Goal: Transaction & Acquisition: Book appointment/travel/reservation

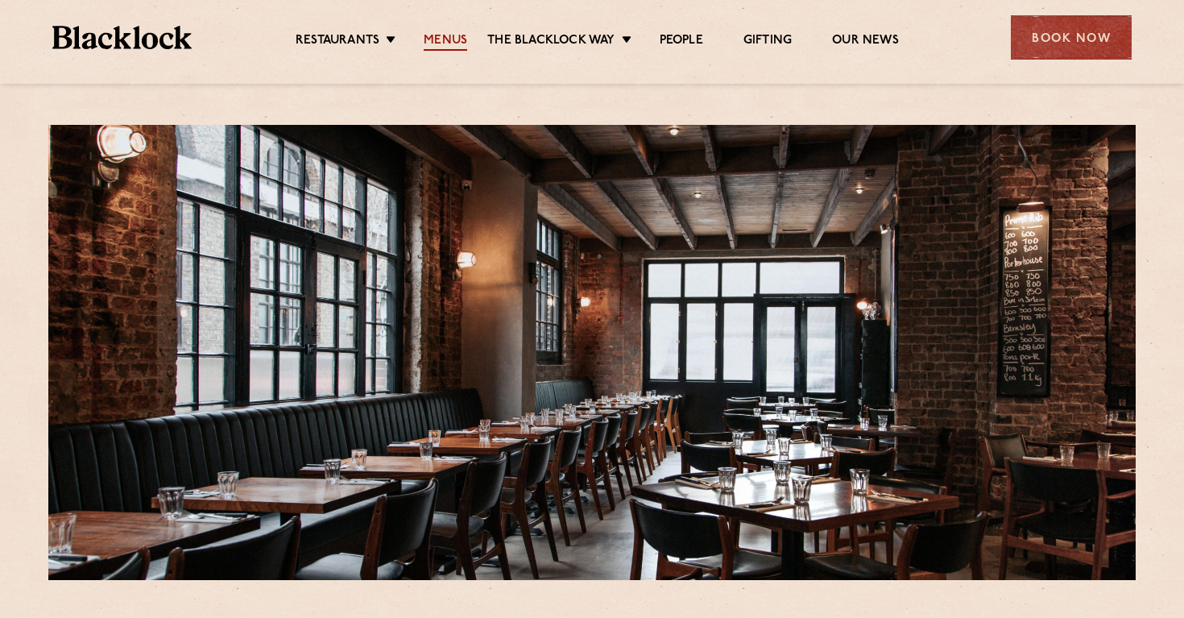
click at [458, 40] on link "Menus" at bounding box center [445, 42] width 43 height 18
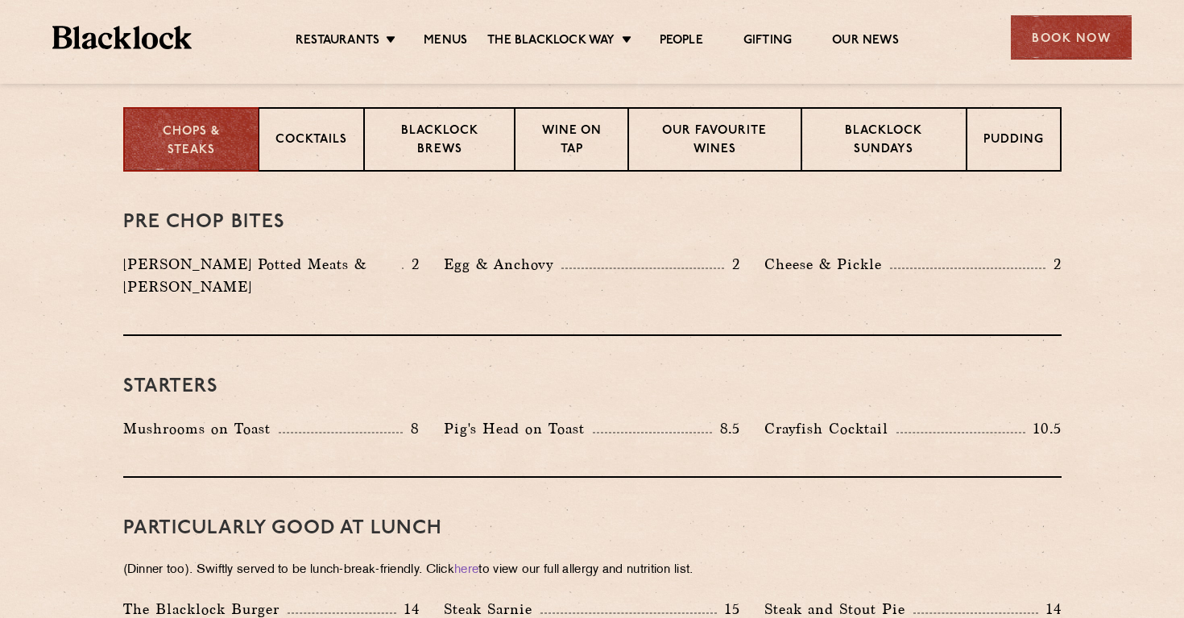
scroll to position [645, 0]
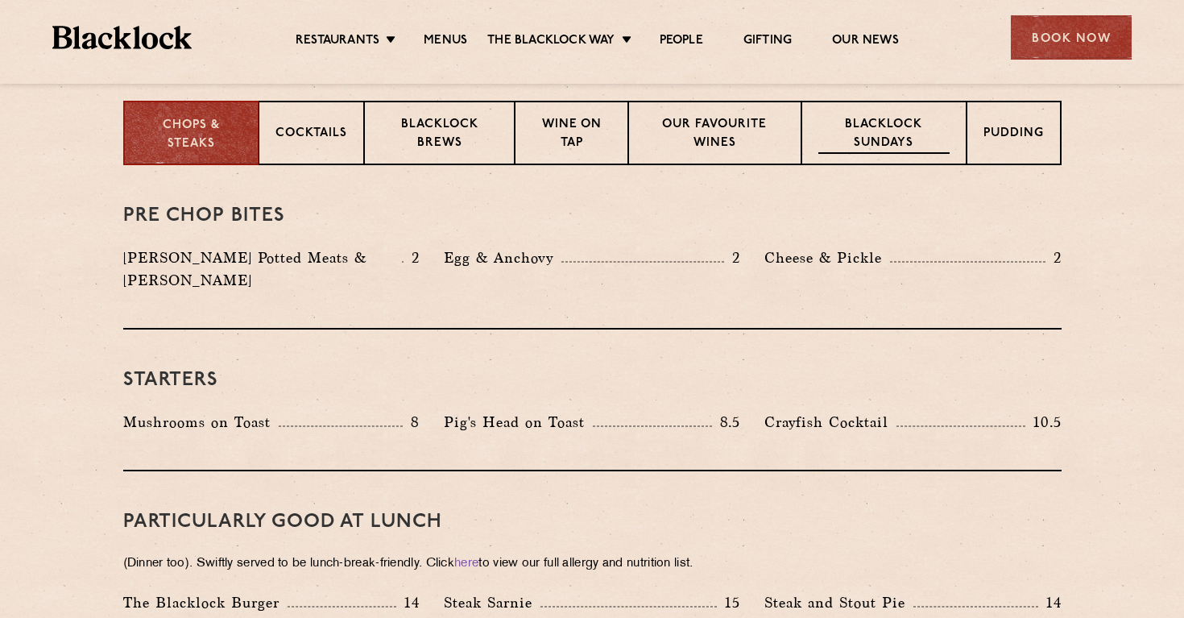
click at [871, 141] on p "Blacklock Sundays" at bounding box center [883, 135] width 130 height 38
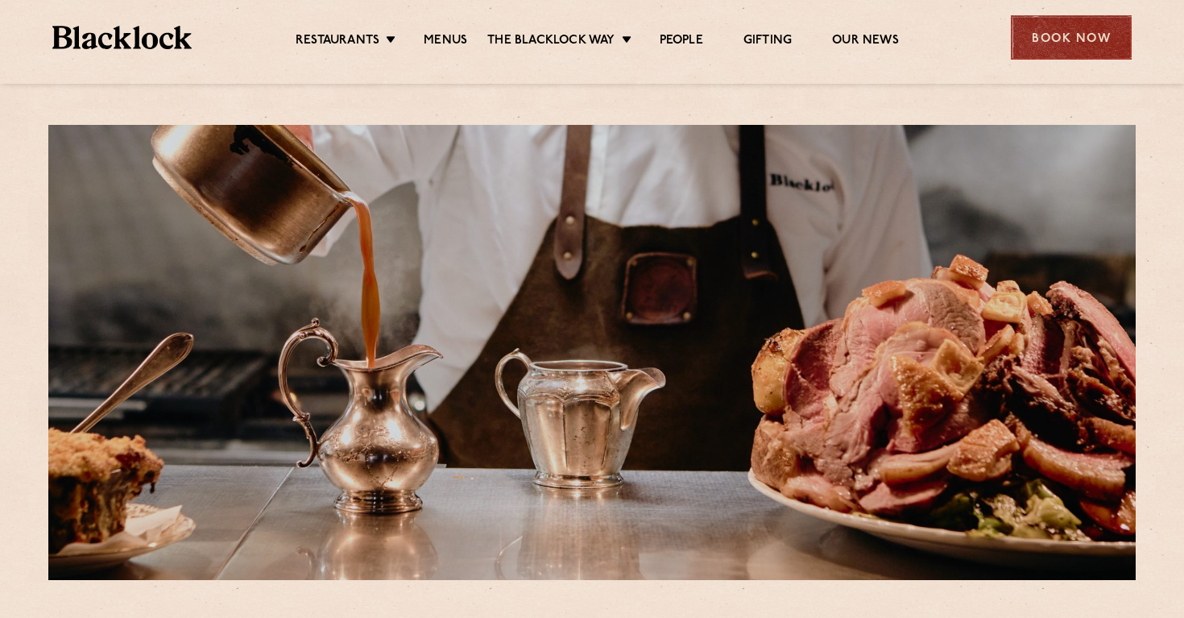
scroll to position [0, 0]
click at [1085, 31] on div "Book Now" at bounding box center [1071, 37] width 121 height 44
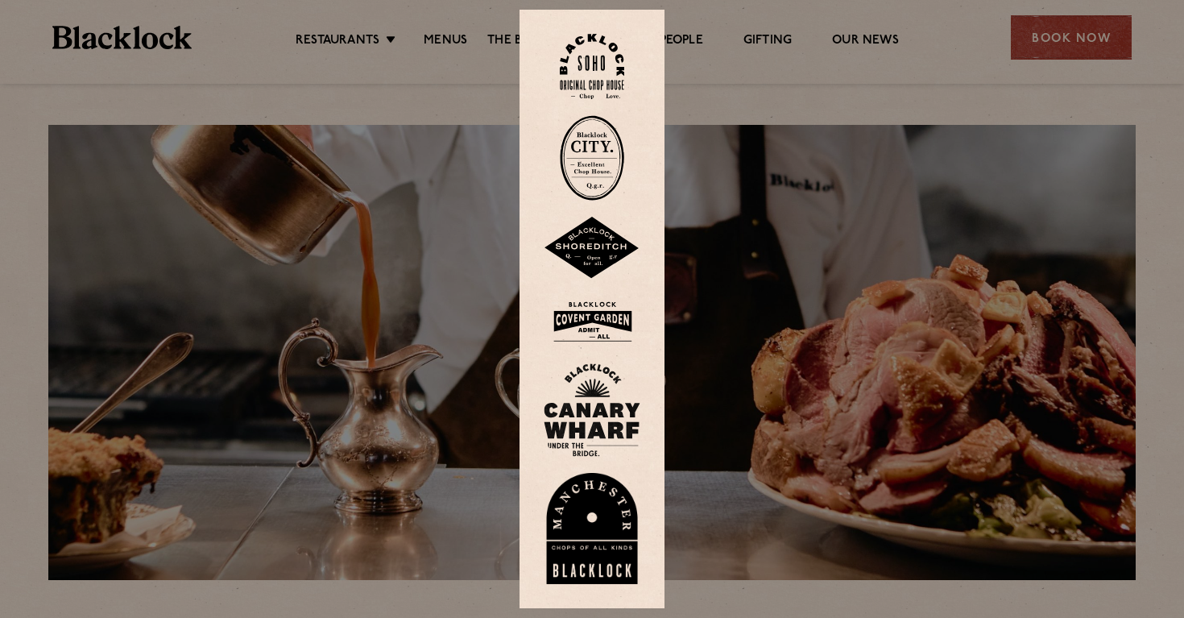
click at [591, 239] on img at bounding box center [592, 248] width 97 height 63
